Goal: Task Accomplishment & Management: Manage account settings

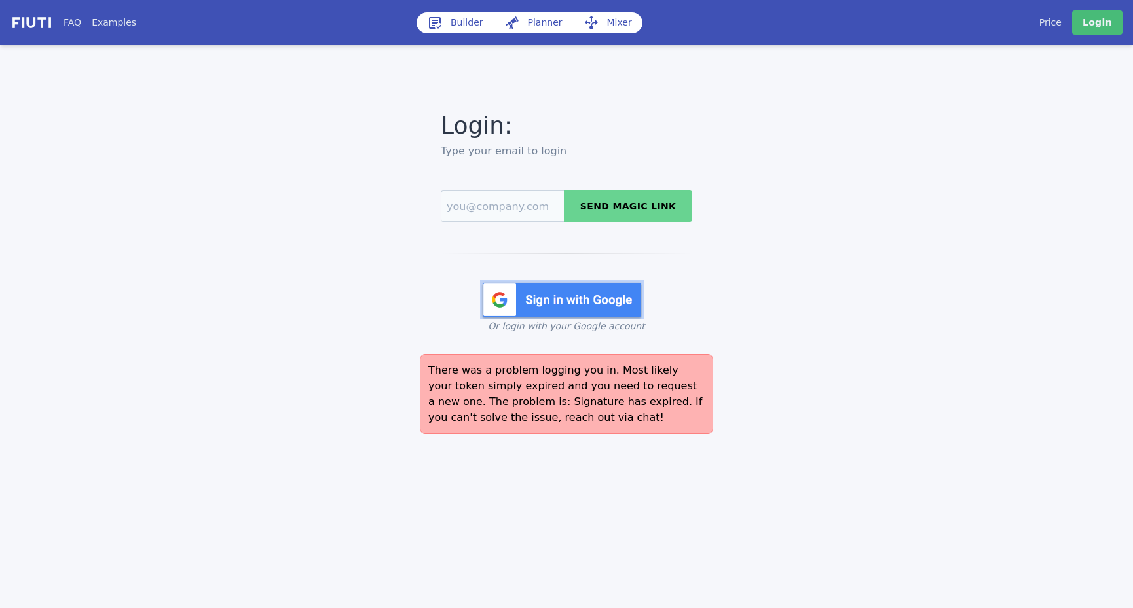
click at [866, 284] on div "Login: Type your email to login Send magic link Login with Google Or login with…" at bounding box center [566, 220] width 713 height 225
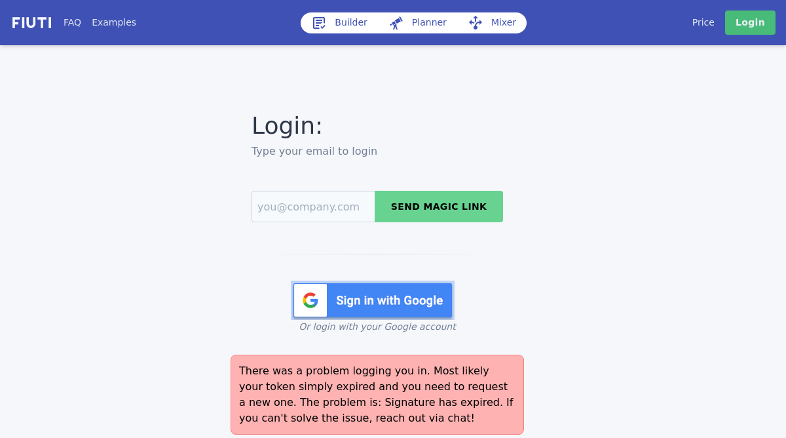
click at [413, 305] on img at bounding box center [373, 299] width 164 height 39
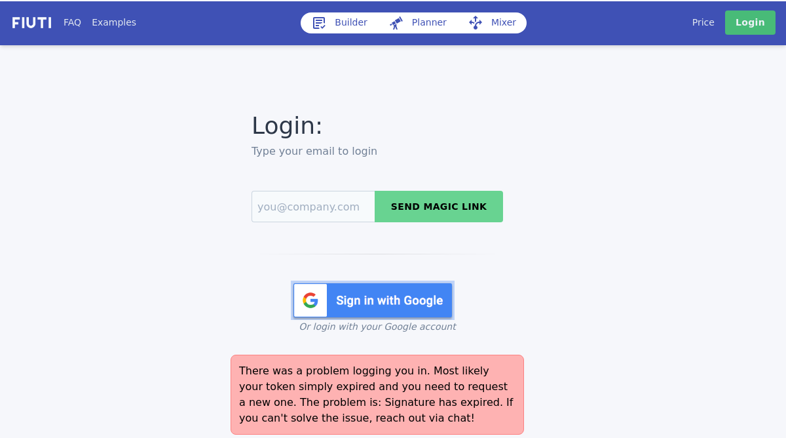
click at [385, 297] on img at bounding box center [373, 299] width 164 height 39
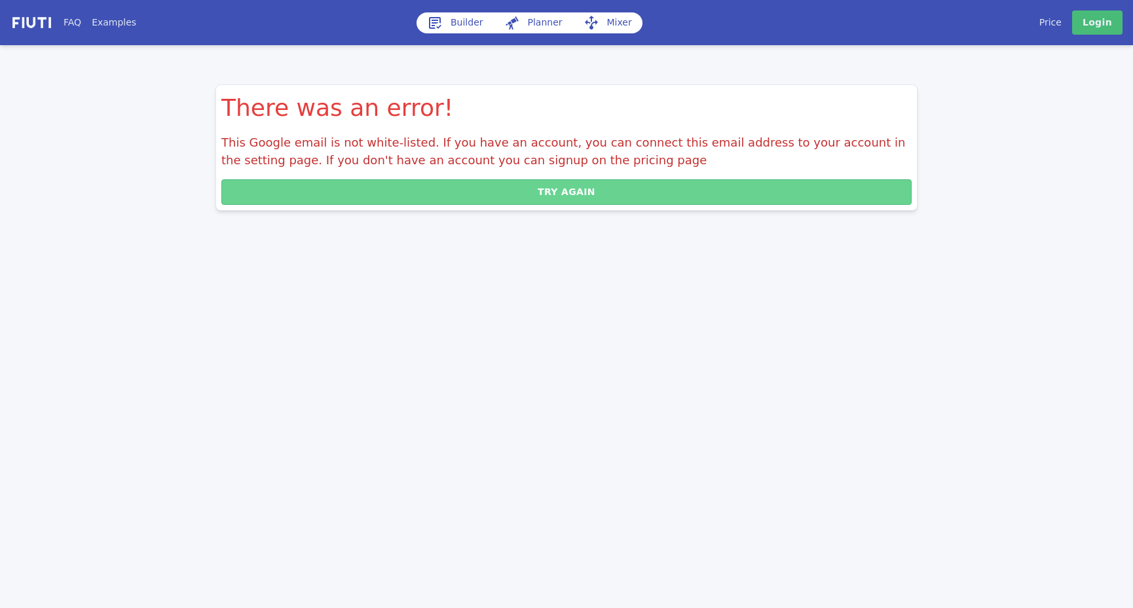
click at [615, 191] on button "Try again" at bounding box center [566, 192] width 690 height 26
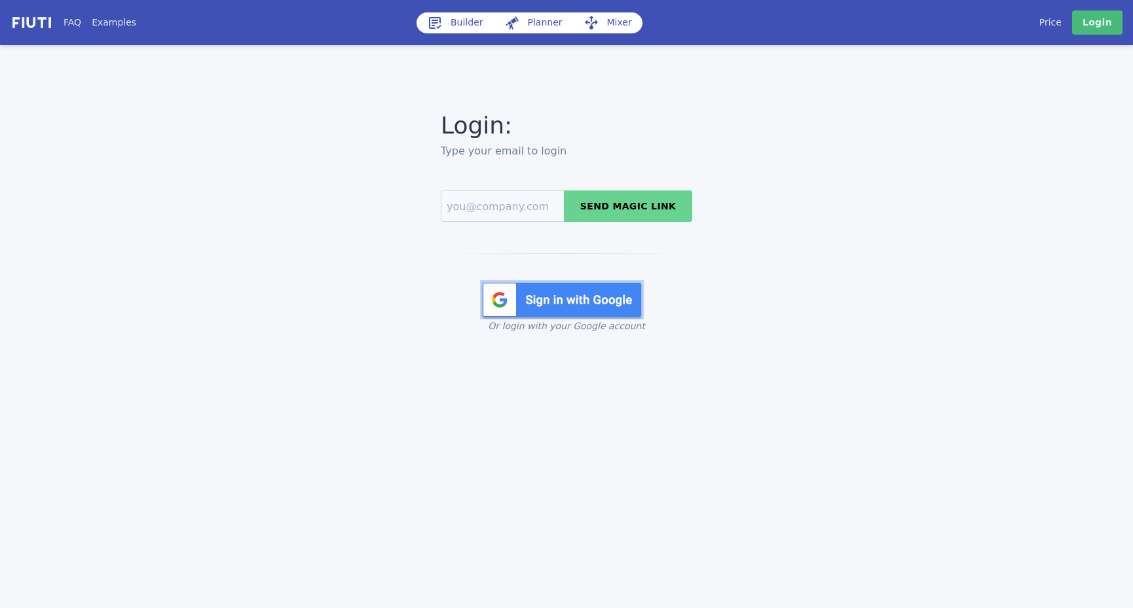
drag, startPoint x: 526, startPoint y: 187, endPoint x: 526, endPoint y: 195, distance: 7.9
click at [526, 188] on div "Send magic link" at bounding box center [566, 206] width 251 height 42
click at [523, 206] on input "Email" at bounding box center [502, 206] width 123 height 31
type input "sarah.kaserer@additive.eu"
click at [625, 215] on button "Send magic link" at bounding box center [628, 206] width 128 height 31
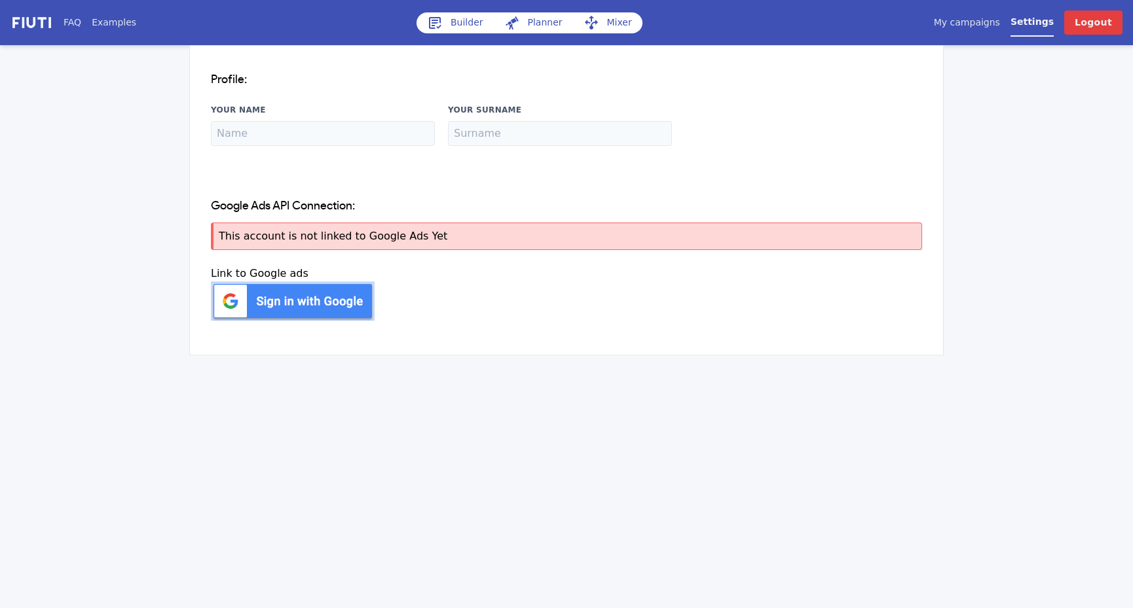
click at [313, 311] on img at bounding box center [293, 301] width 164 height 39
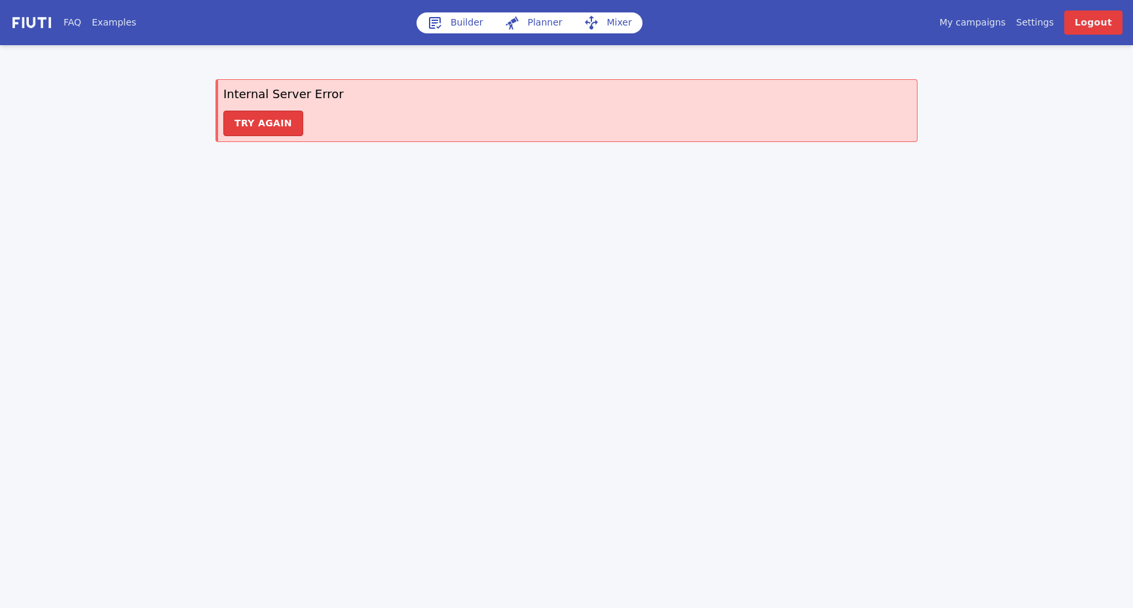
click at [240, 108] on div "Internal Server Error Try again" at bounding box center [566, 110] width 702 height 63
click at [246, 117] on button "Try again" at bounding box center [263, 124] width 80 height 26
click at [978, 26] on link "My campaigns" at bounding box center [972, 23] width 66 height 14
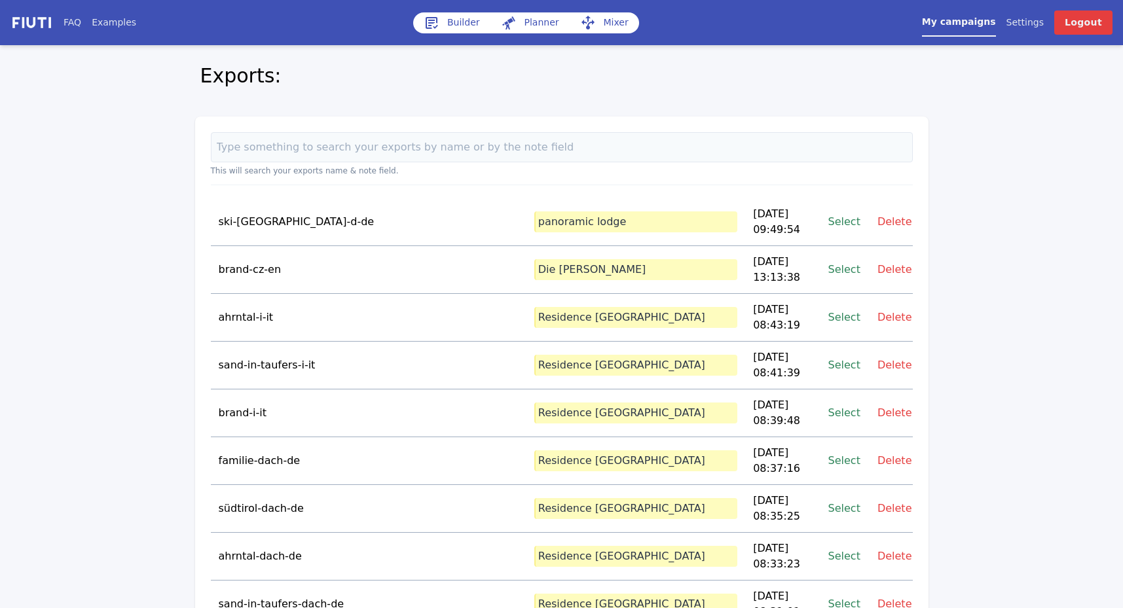
click at [42, 25] on img at bounding box center [31, 22] width 43 height 15
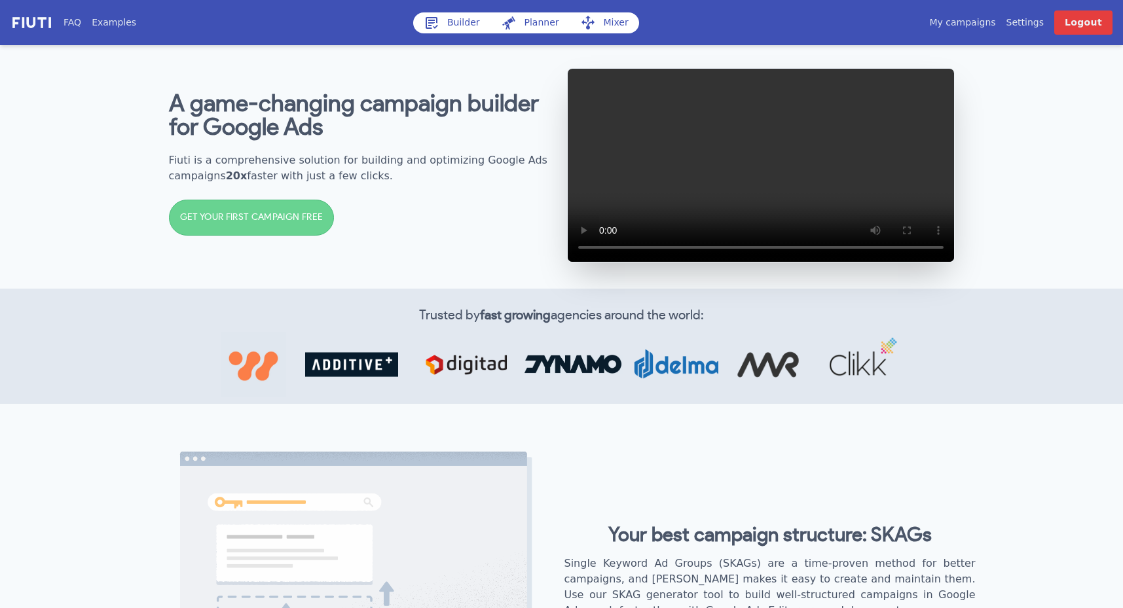
click at [977, 26] on link "My campaigns" at bounding box center [962, 23] width 66 height 14
